Goal: Find specific page/section: Find specific page/section

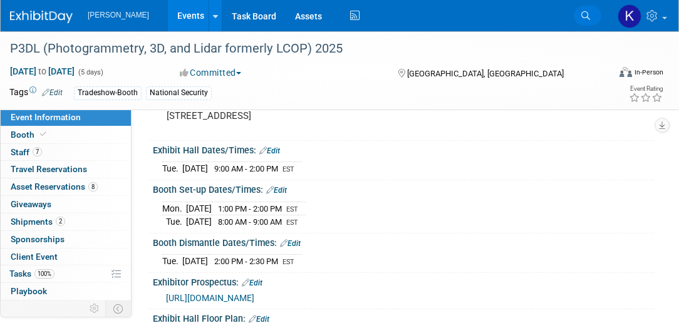
scroll to position [107, 0]
click at [584, 16] on icon at bounding box center [586, 15] width 9 height 9
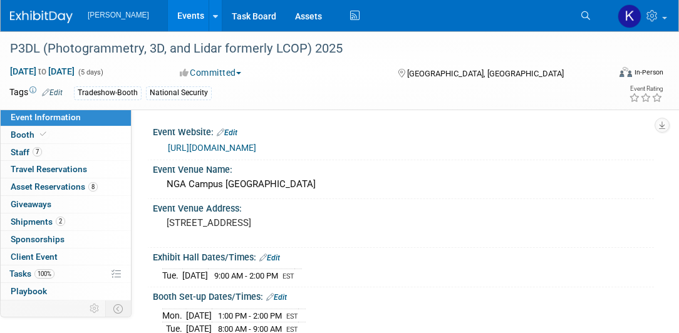
click at [33, 16] on img at bounding box center [41, 17] width 63 height 13
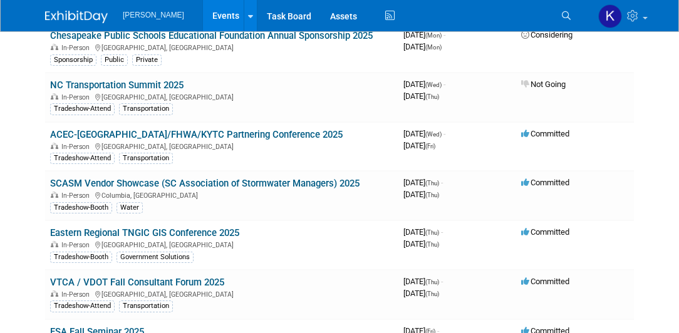
scroll to position [2292, 0]
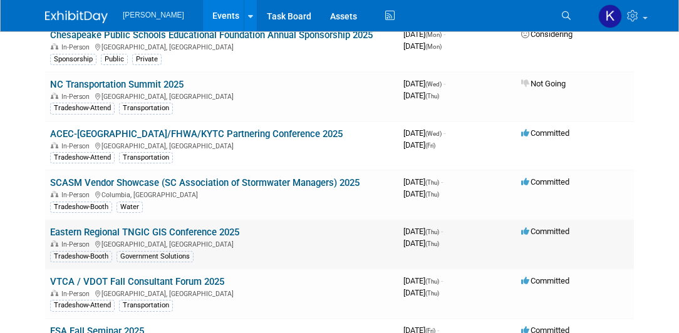
click at [142, 227] on link "Eastern Regional TNGIC GIS Conference 2025" at bounding box center [144, 232] width 189 height 11
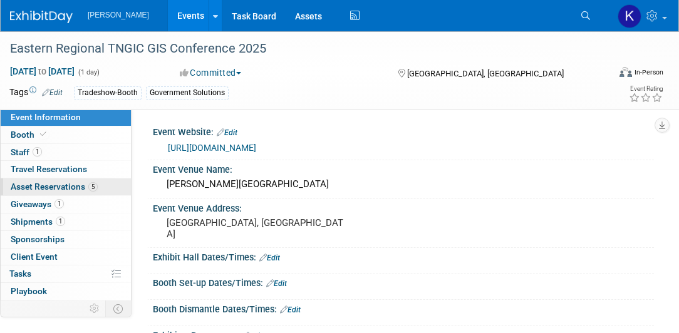
click at [54, 187] on span "Asset Reservations 5" at bounding box center [54, 187] width 87 height 10
